Goal: Task Accomplishment & Management: Complete application form

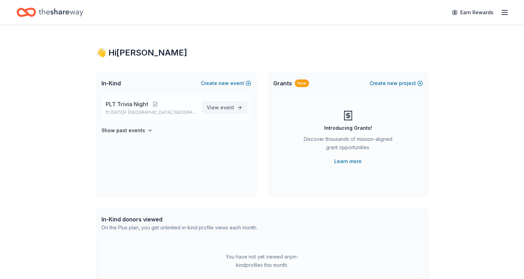
click at [225, 111] on span "View event" at bounding box center [220, 107] width 27 height 8
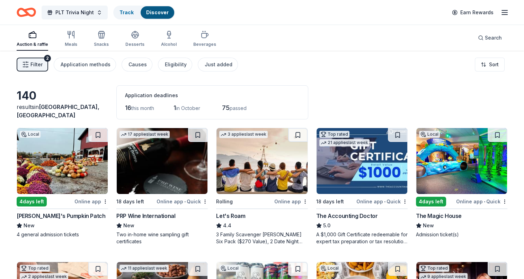
click at [74, 173] on img at bounding box center [62, 161] width 91 height 66
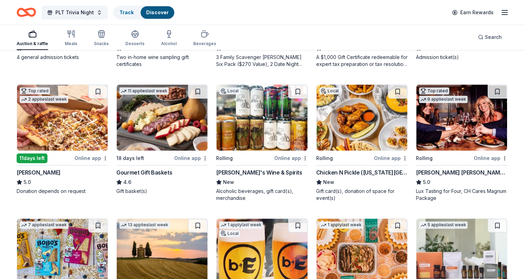
scroll to position [177, 0]
click at [442, 128] on img at bounding box center [461, 118] width 91 height 66
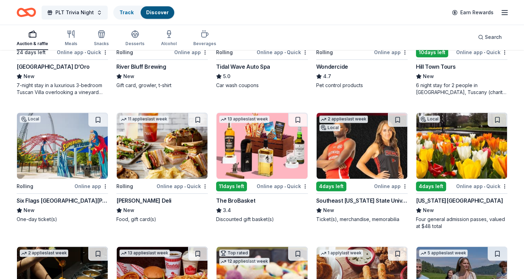
scroll to position [551, 0]
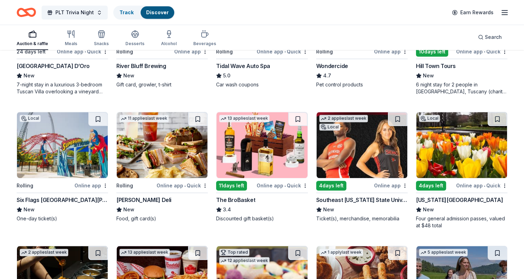
click at [166, 165] on img at bounding box center [162, 145] width 91 height 66
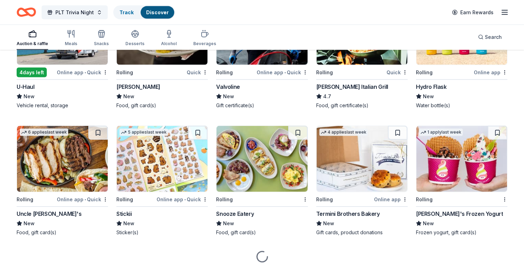
scroll to position [1461, 0]
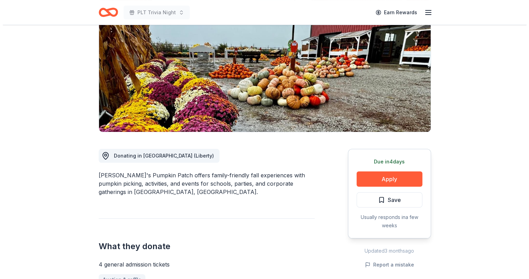
scroll to position [79, 0]
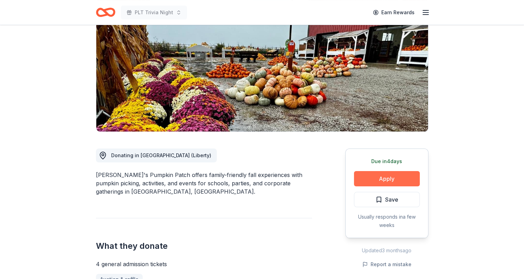
click at [390, 180] on button "Apply" at bounding box center [387, 178] width 66 height 15
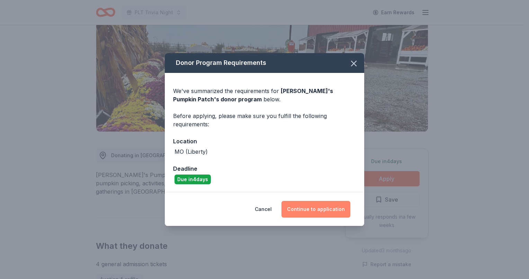
click at [317, 209] on button "Continue to application" at bounding box center [316, 209] width 69 height 17
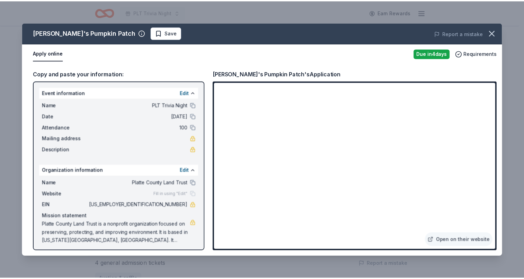
scroll to position [3, 0]
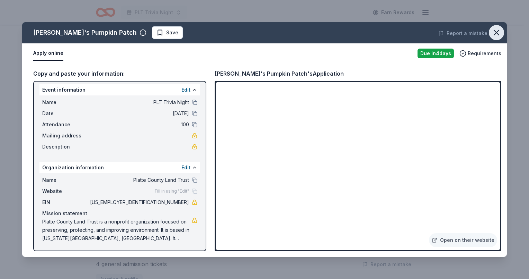
click at [495, 32] on icon "button" at bounding box center [497, 33] width 10 height 10
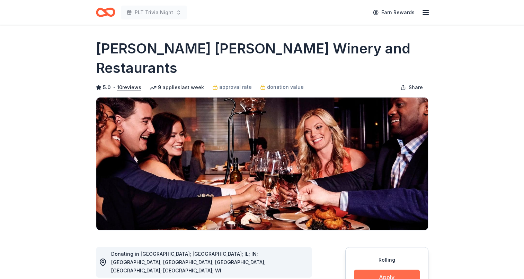
click at [396, 269] on button "Apply" at bounding box center [387, 276] width 66 height 15
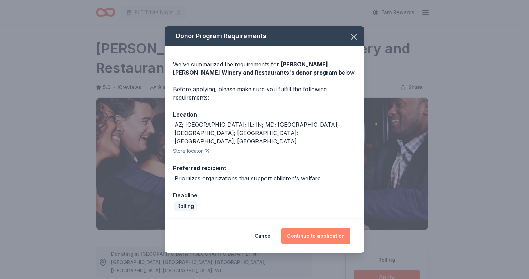
click at [311, 229] on button "Continue to application" at bounding box center [316, 235] width 69 height 17
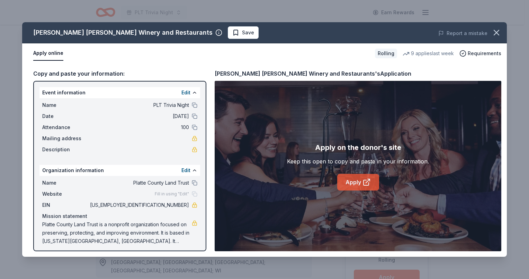
click at [359, 183] on link "Apply" at bounding box center [358, 182] width 42 height 17
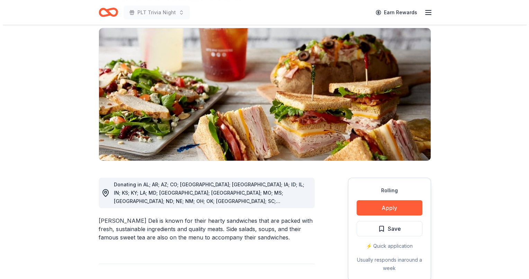
scroll to position [50, 0]
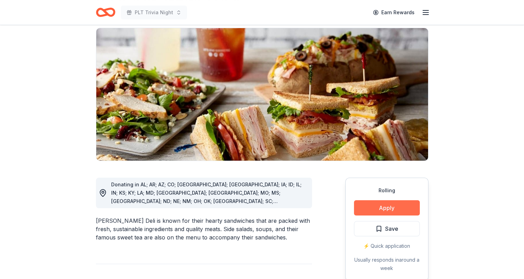
click at [378, 205] on button "Apply" at bounding box center [387, 207] width 66 height 15
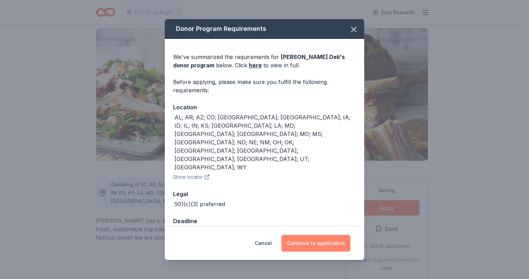
click at [337, 235] on button "Continue to application" at bounding box center [316, 243] width 69 height 17
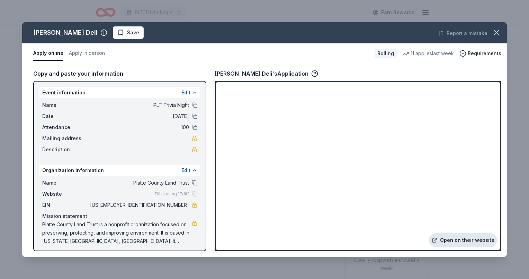
click at [455, 239] on link "Open on their website" at bounding box center [463, 240] width 68 height 14
